Goal: Navigation & Orientation: Find specific page/section

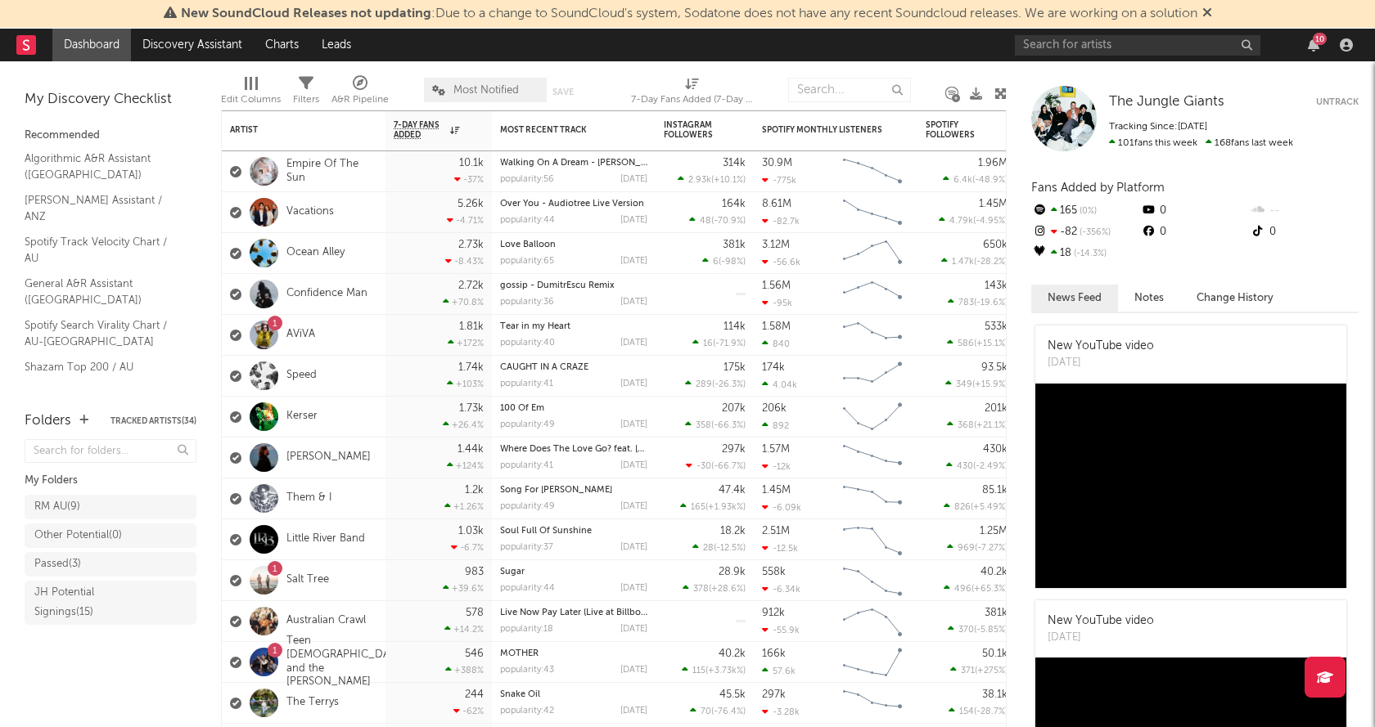
click at [1208, 16] on icon at bounding box center [1207, 12] width 10 height 13
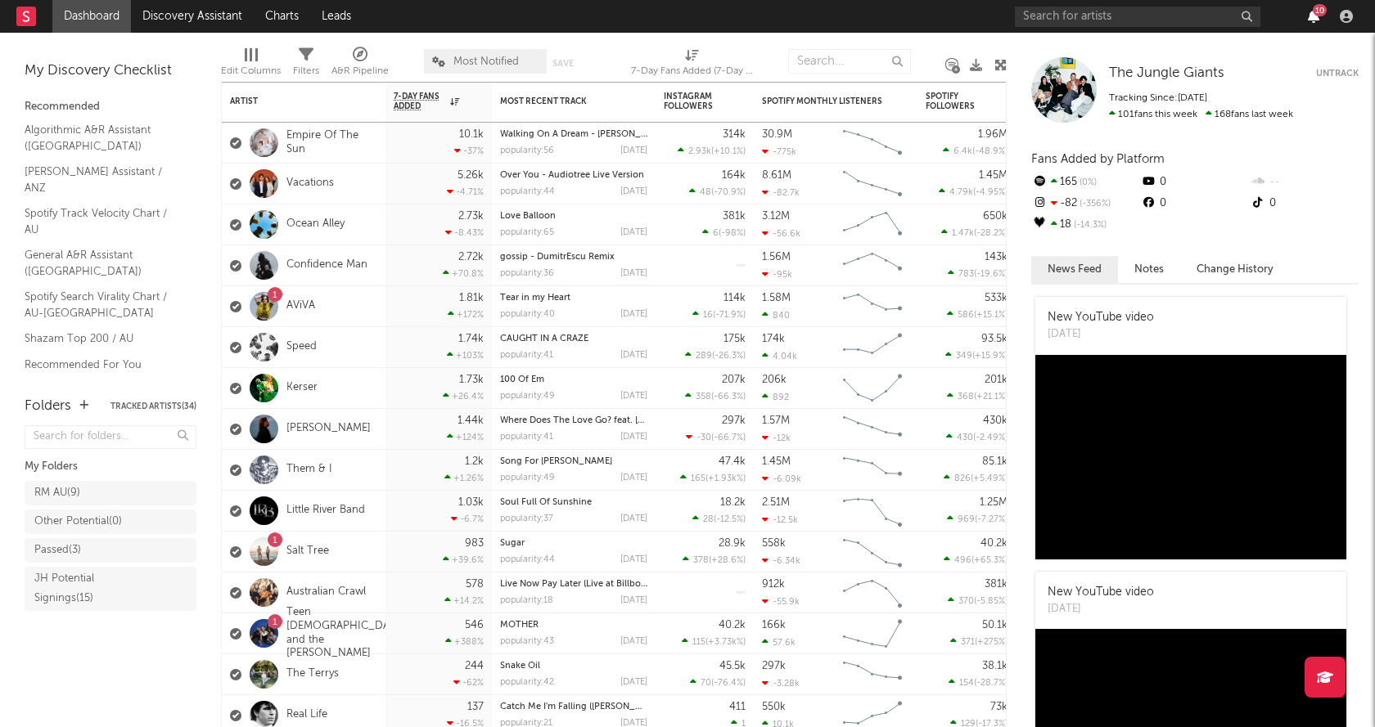
click at [1316, 18] on icon "button" at bounding box center [1313, 16] width 11 height 13
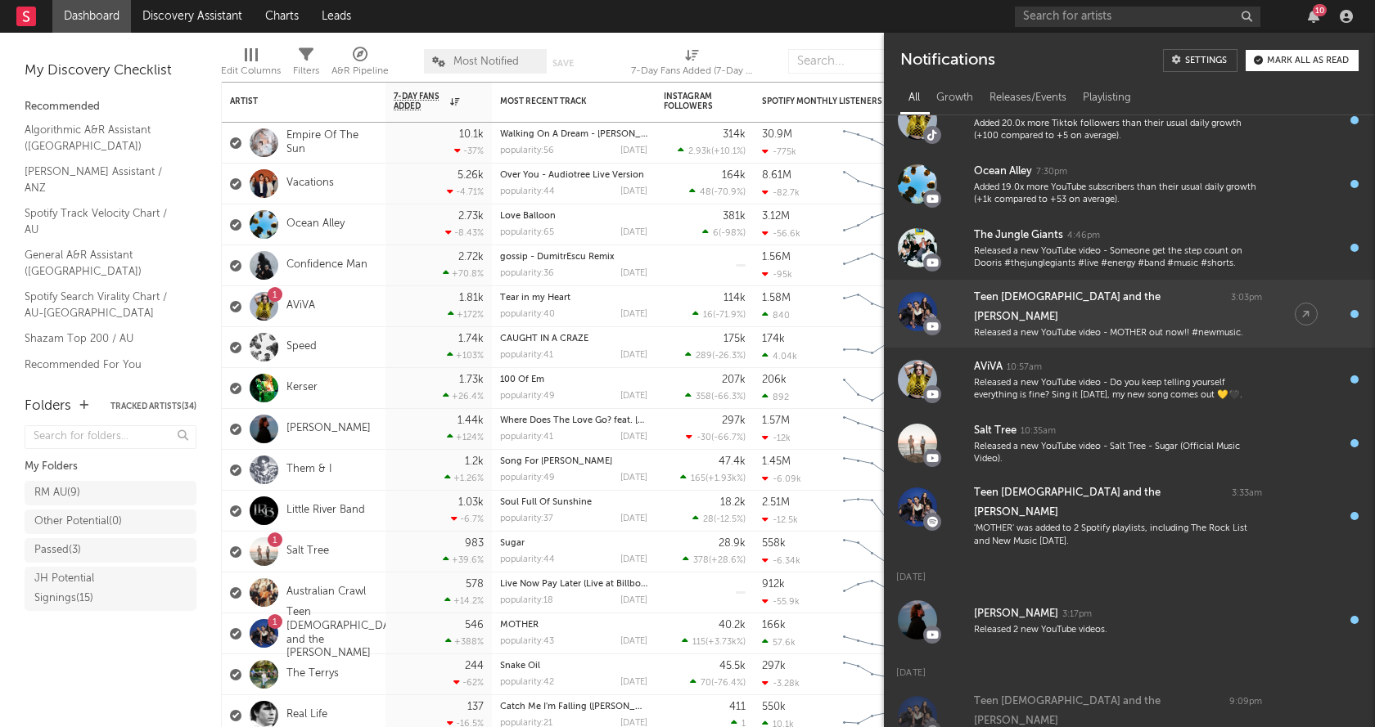
scroll to position [245, 0]
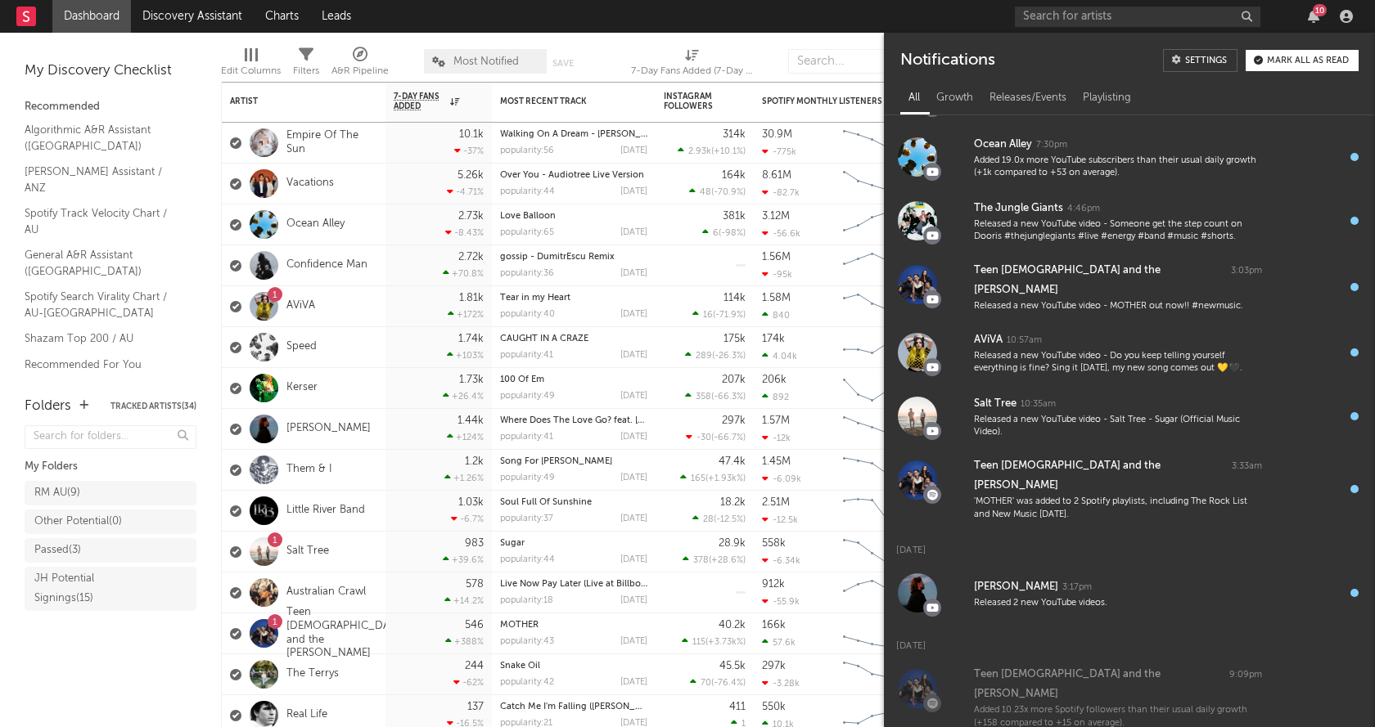
click at [1307, 57] on div "Mark all as read" at bounding box center [1308, 60] width 82 height 9
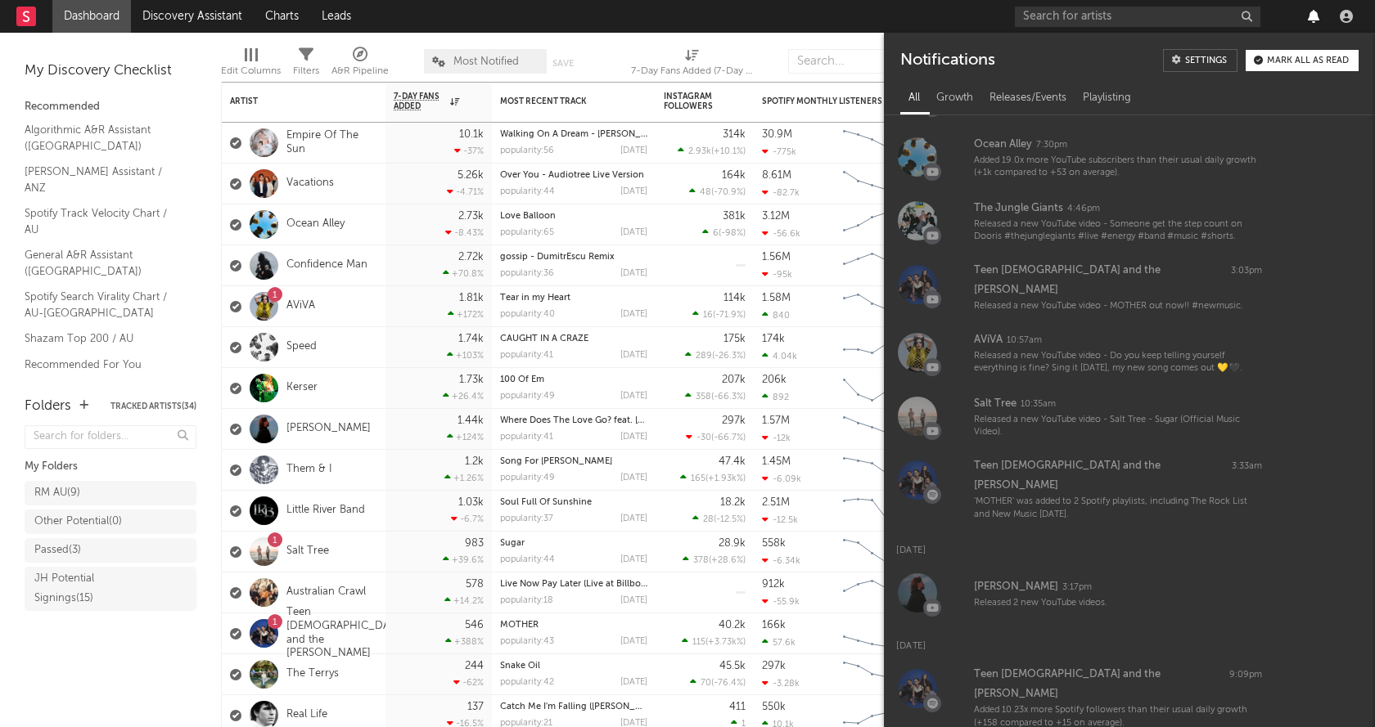
click at [1316, 12] on icon "button" at bounding box center [1313, 16] width 11 height 13
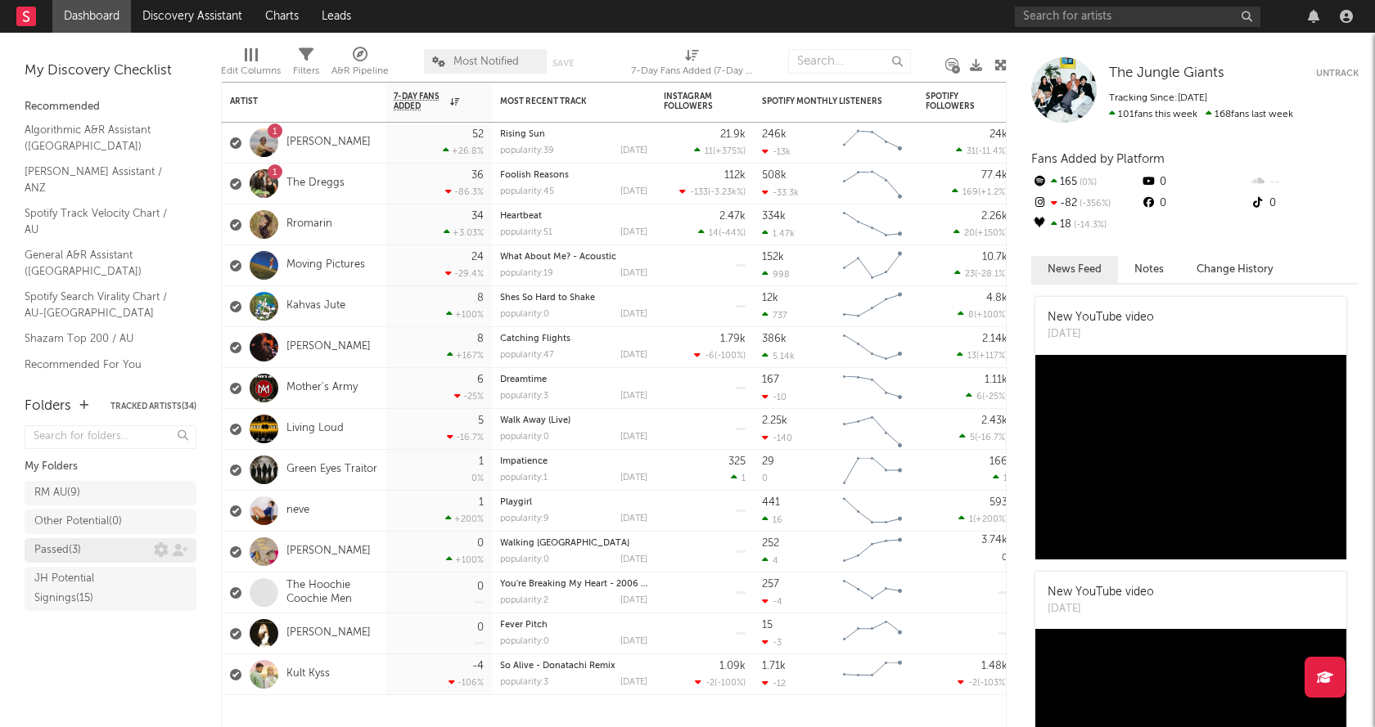
click at [85, 546] on div "Passed ( 3 )" at bounding box center [93, 551] width 119 height 20
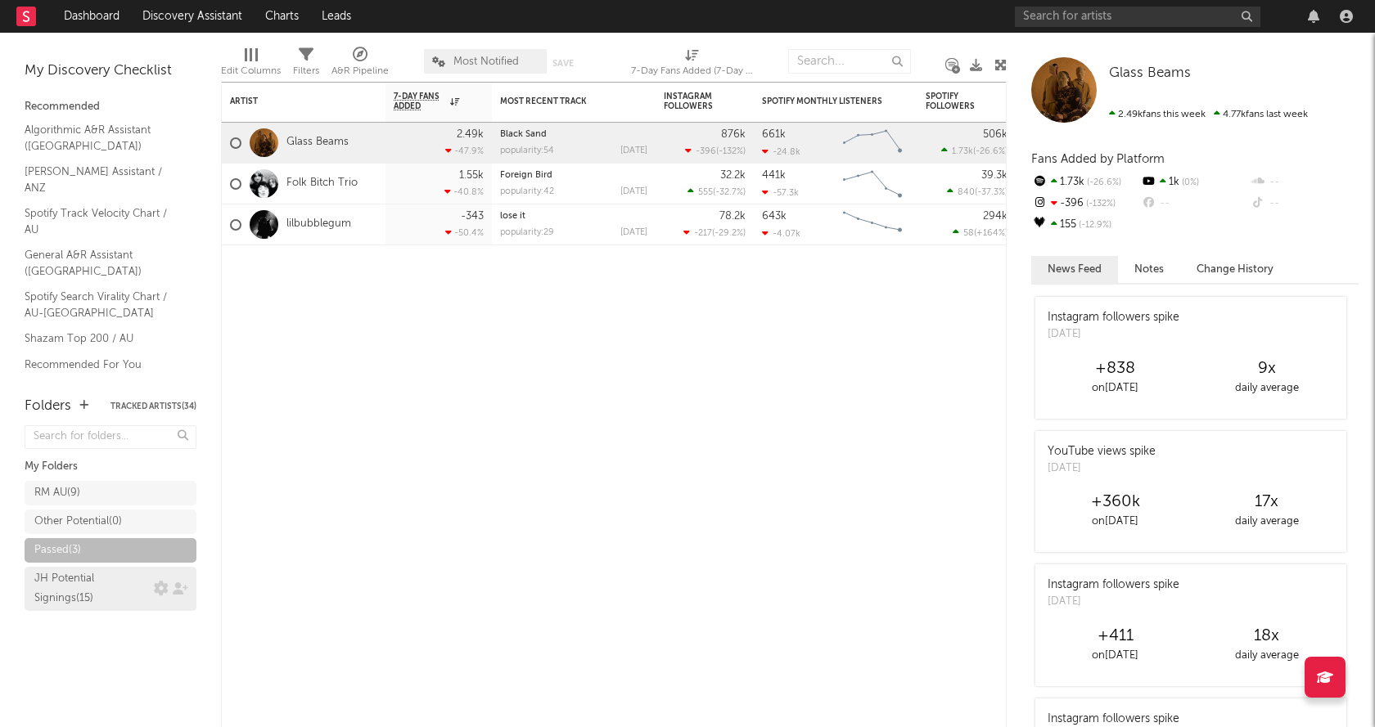
click at [96, 581] on div "JH Potential Signings ( 15 )" at bounding box center [91, 589] width 115 height 39
